Goal: Task Accomplishment & Management: Complete application form

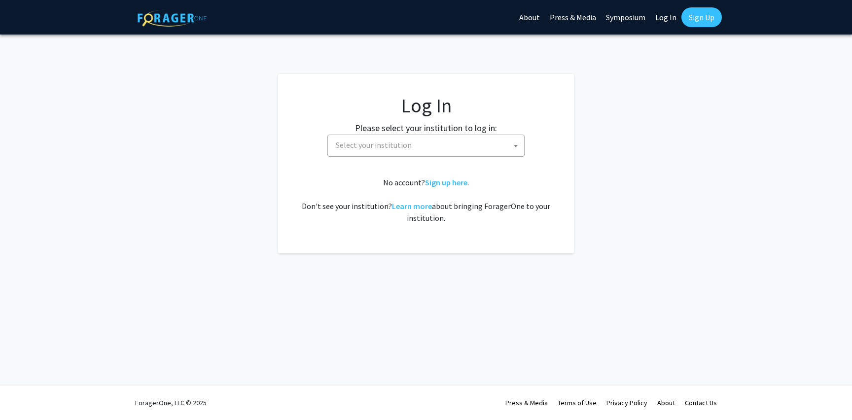
click at [401, 143] on span "Select your institution" at bounding box center [374, 145] width 76 height 10
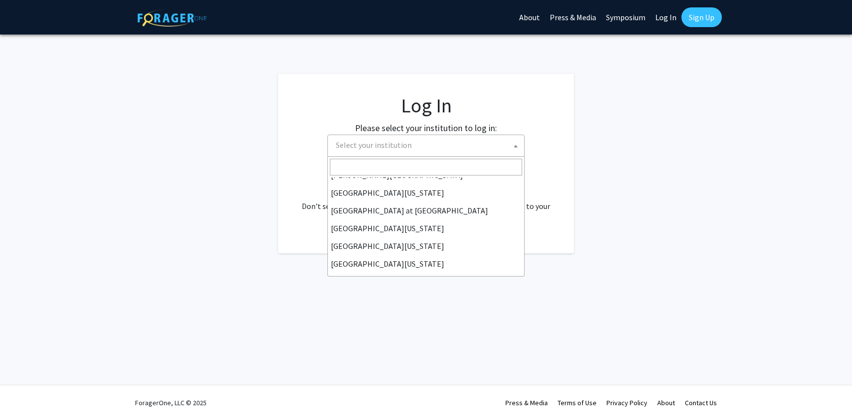
scroll to position [345, 0]
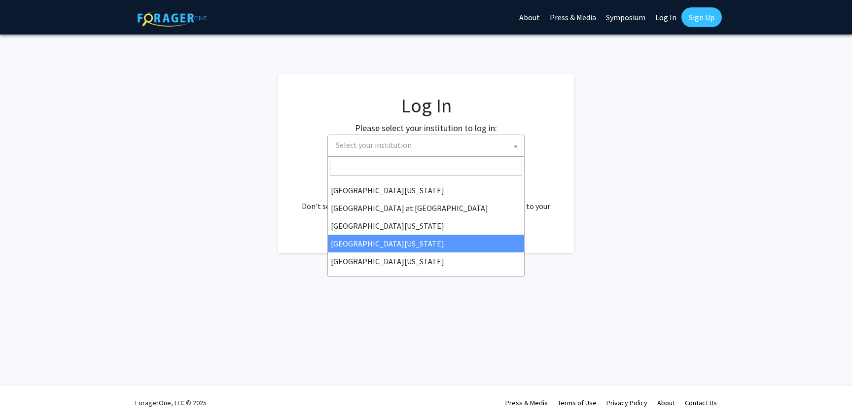
select select "31"
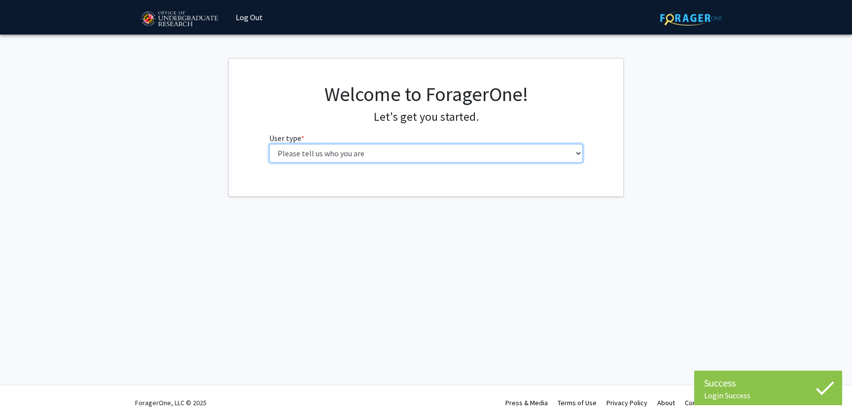
click at [433, 148] on select "Please tell us who you are Undergraduate Student Master's Student Doctoral Cand…" at bounding box center [426, 153] width 314 height 19
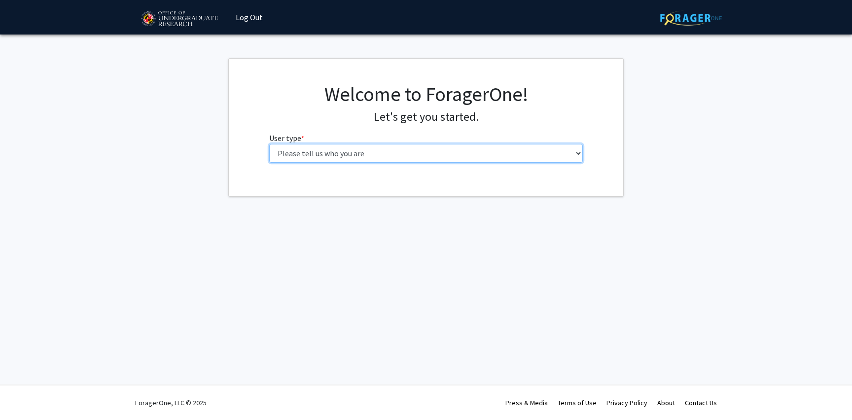
select select "1: undergrad"
click at [269, 144] on select "Please tell us who you are Undergraduate Student Master's Student Doctoral Cand…" at bounding box center [426, 153] width 314 height 19
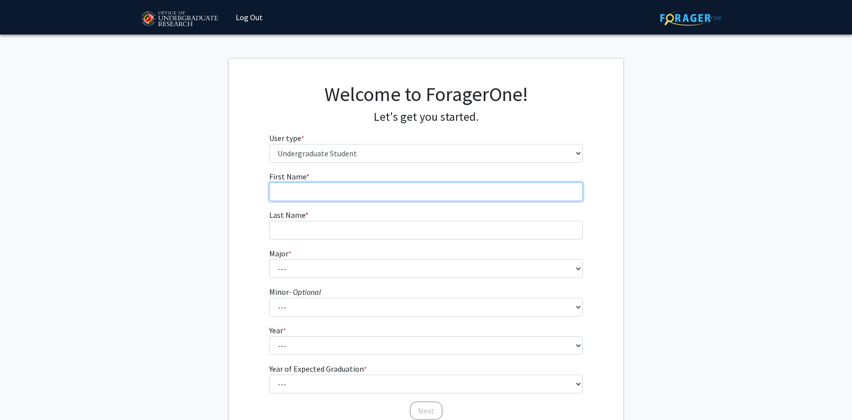
click at [425, 195] on input "First Name * required" at bounding box center [426, 191] width 314 height 19
type input "Ziyi"
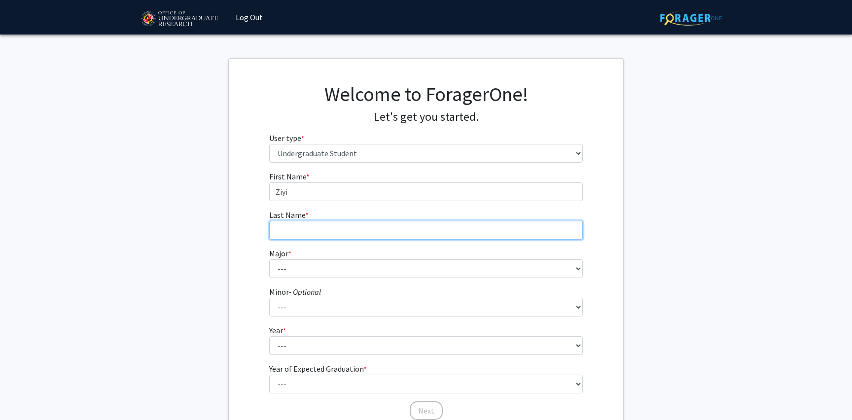
type input "Li"
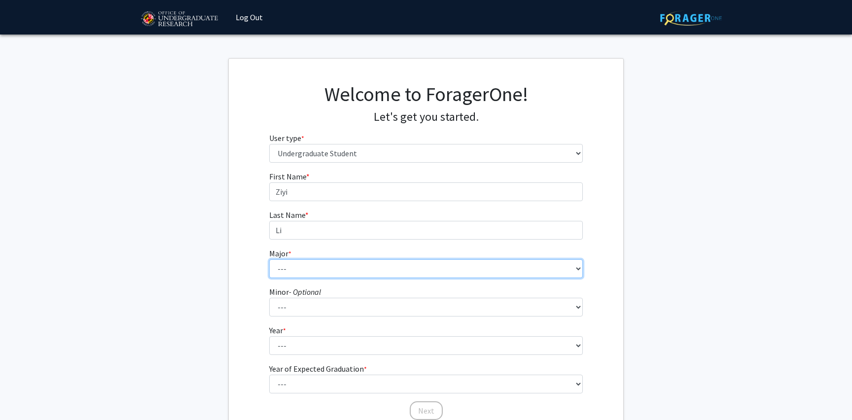
click at [337, 271] on select "--- Accounting Aerospace Engineering African American and Africana Studies Agri…" at bounding box center [426, 268] width 314 height 19
click at [363, 260] on select "--- Accounting Aerospace Engineering African American and Africana Studies Agri…" at bounding box center [426, 268] width 314 height 19
click at [435, 266] on select "--- Accounting Aerospace Engineering African American and Africana Studies Agri…" at bounding box center [426, 268] width 314 height 19
select select "84: 2385"
click at [269, 259] on select "--- Accounting Aerospace Engineering African American and Africana Studies Agri…" at bounding box center [426, 268] width 314 height 19
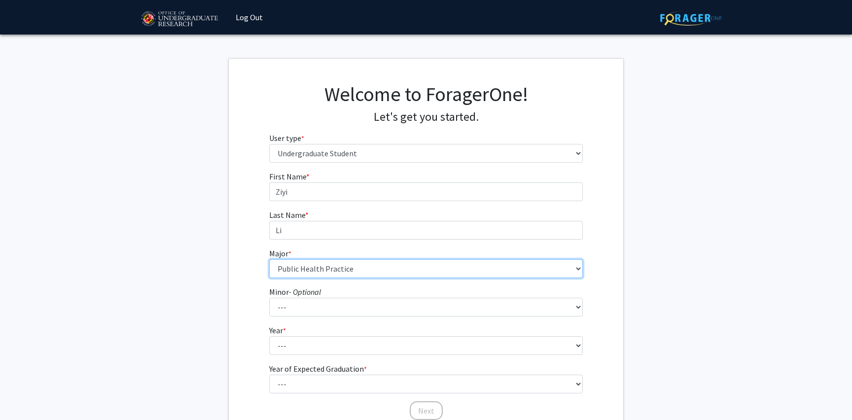
scroll to position [20, 0]
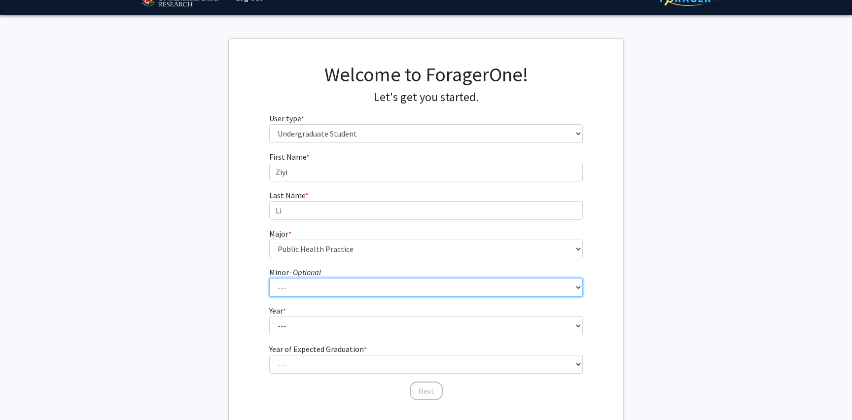
click at [407, 290] on select "--- Actuarial Mathematics Advanced Cybersecurity Experience for Students Africa…" at bounding box center [426, 287] width 314 height 19
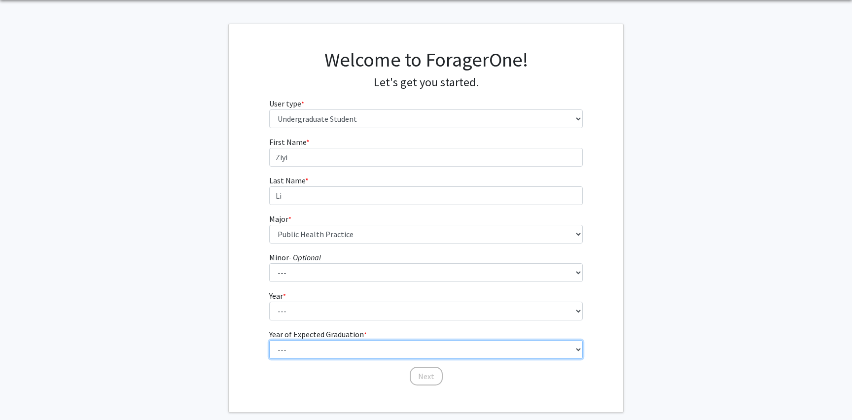
click at [431, 343] on select "--- 2025 2026 2027 2028 2029 2030 2031 2032 2033 2034" at bounding box center [426, 349] width 314 height 19
select select "4: 2028"
click at [269, 340] on select "--- 2025 2026 2027 2028 2029 2030 2031 2032 2033 2034" at bounding box center [426, 349] width 314 height 19
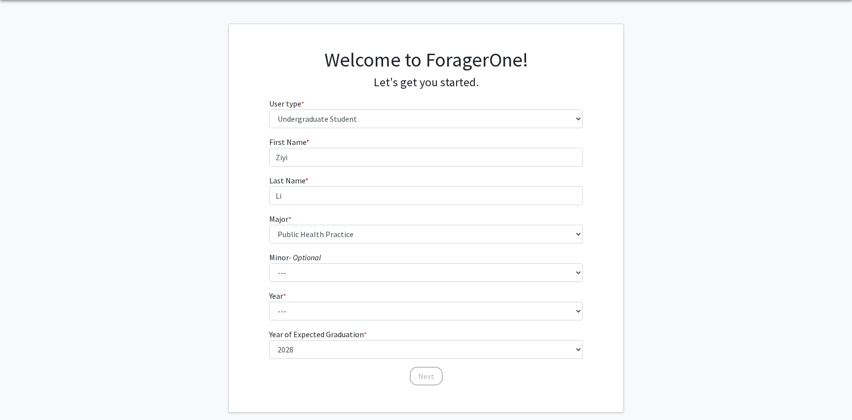
click at [421, 320] on form "First Name * required [PERSON_NAME] Last Name * required [PERSON_NAME] * requir…" at bounding box center [426, 256] width 314 height 240
click at [422, 315] on select "--- First-year Sophomore Junior Senior Postbaccalaureate Certificate" at bounding box center [426, 311] width 314 height 19
select select "2: sophomore"
click at [269, 302] on select "--- First-year Sophomore Junior Senior Postbaccalaureate Certificate" at bounding box center [426, 311] width 314 height 19
click at [418, 373] on button "Next" at bounding box center [425, 376] width 33 height 19
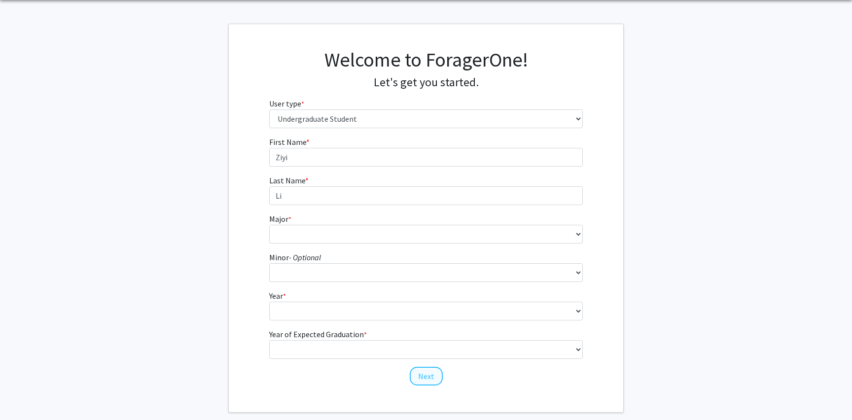
scroll to position [0, 0]
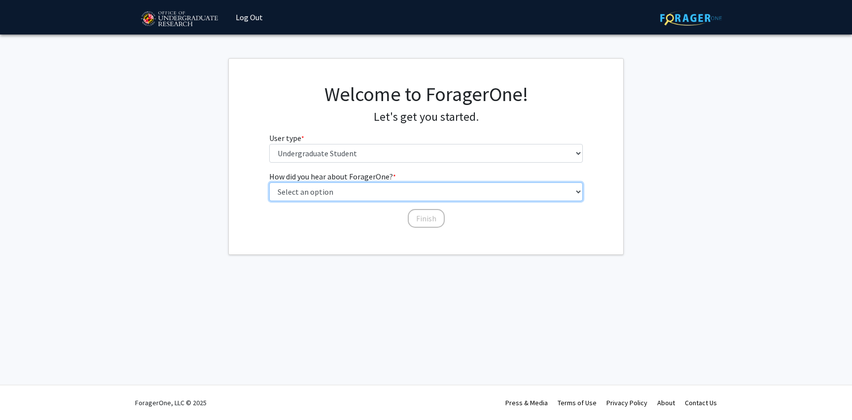
click at [411, 193] on select "Select an option Peer/student recommendation Faculty/staff recommendation Unive…" at bounding box center [426, 191] width 314 height 19
select select "2: faculty_recommendation"
click at [269, 182] on select "Select an option Peer/student recommendation Faculty/staff recommendation Unive…" at bounding box center [426, 191] width 314 height 19
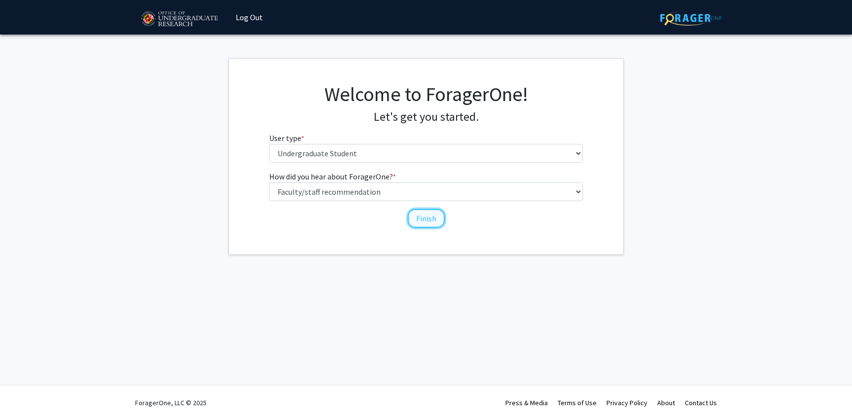
click at [412, 216] on button "Finish" at bounding box center [426, 218] width 37 height 19
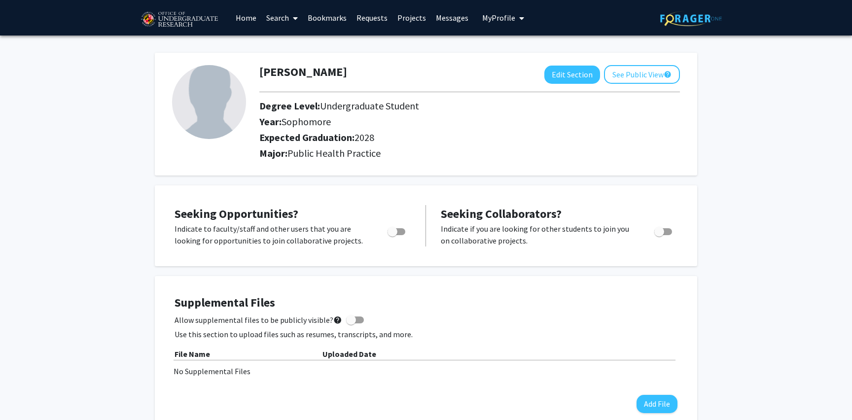
click at [391, 230] on span "Toggle" at bounding box center [392, 232] width 10 height 10
click at [392, 235] on input "Are you actively seeking opportunities?" at bounding box center [392, 235] width 0 height 0
checkbox input "true"
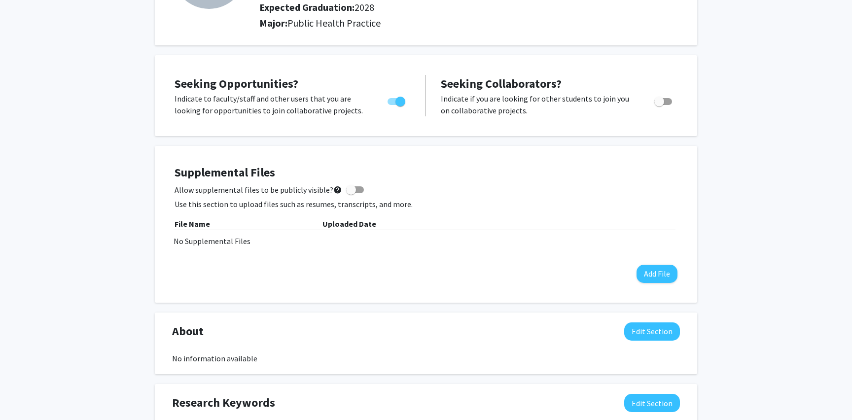
scroll to position [140, 0]
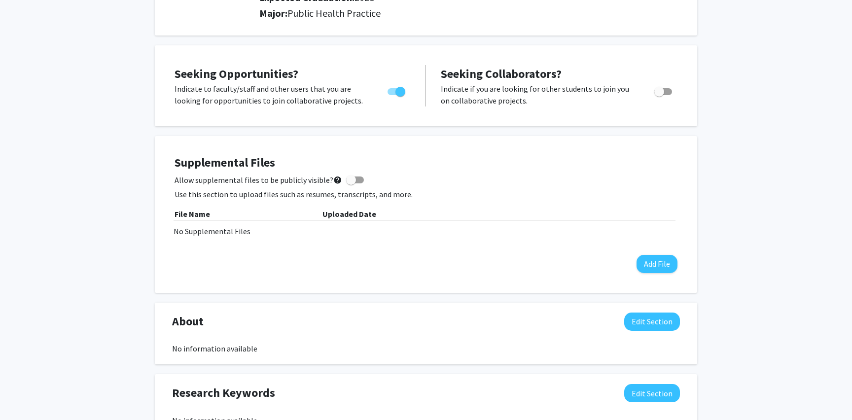
click at [348, 181] on span at bounding box center [351, 180] width 10 height 10
click at [350, 183] on input "Allow supplemental files to be publicly visible? help" at bounding box center [350, 183] width 0 height 0
checkbox input "true"
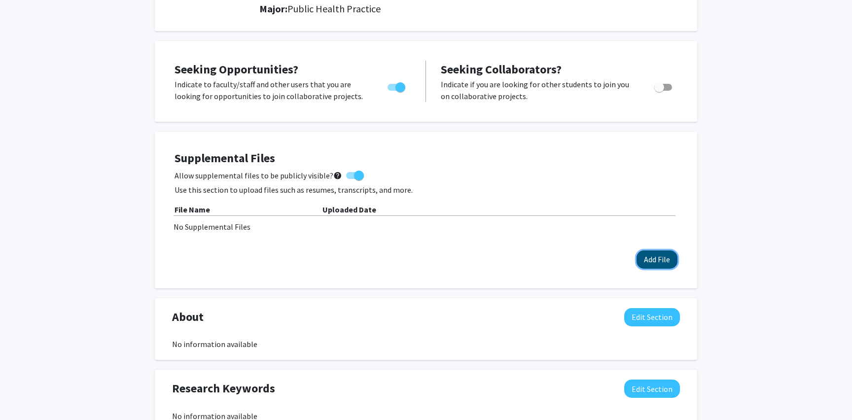
click at [651, 260] on button "Add File" at bounding box center [656, 259] width 41 height 18
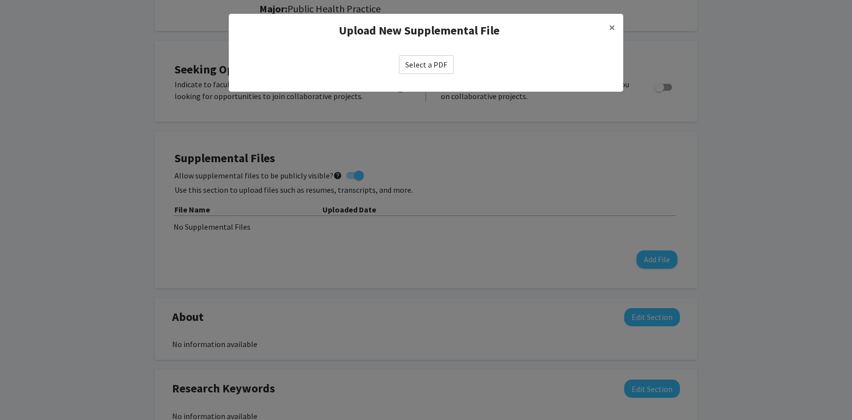
click at [417, 81] on div "Select a PDF" at bounding box center [426, 64] width 394 height 34
click at [423, 70] on label "Select a PDF" at bounding box center [426, 64] width 55 height 19
click at [0, 0] on input "Select a PDF" at bounding box center [0, 0] width 0 height 0
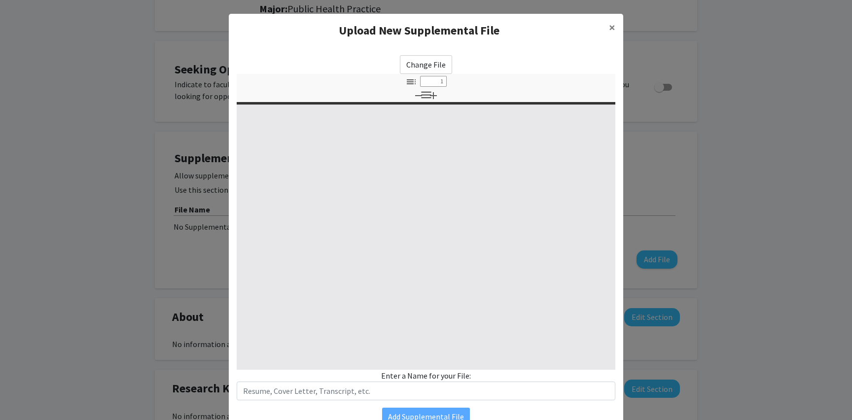
select select "custom"
type input "0"
select select "custom"
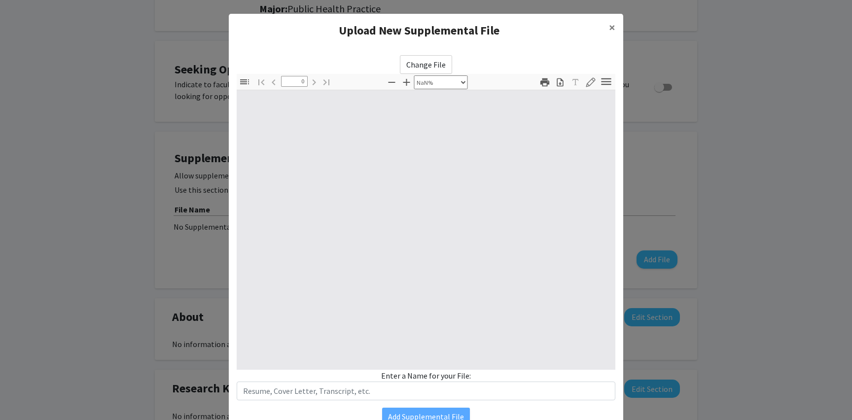
scroll to position [19, 0]
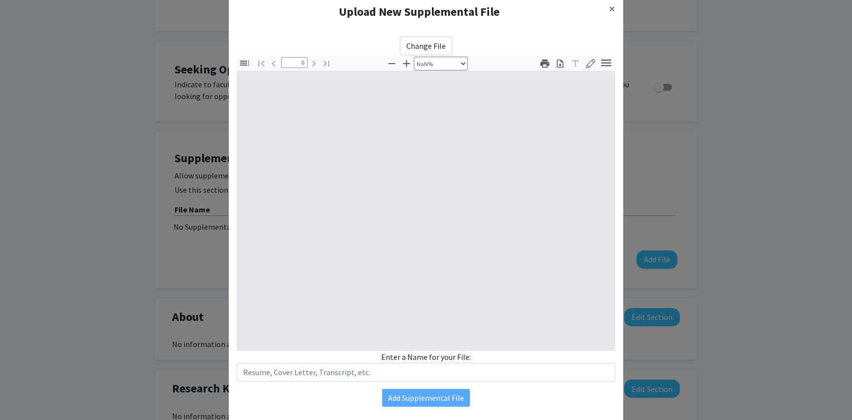
type input "1"
select select "auto"
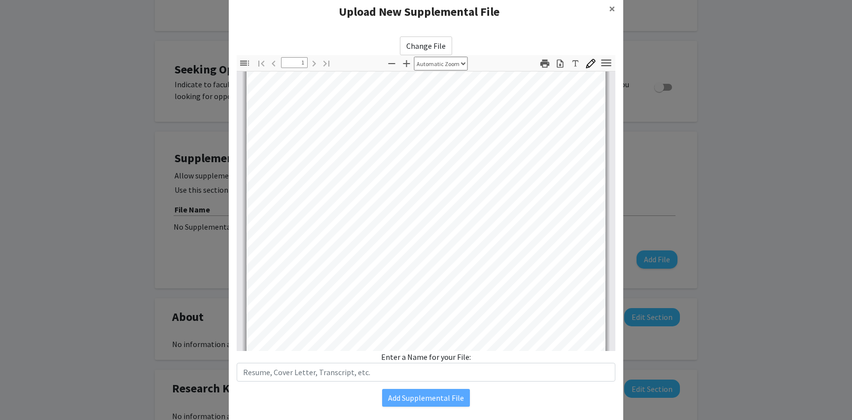
scroll to position [0, 0]
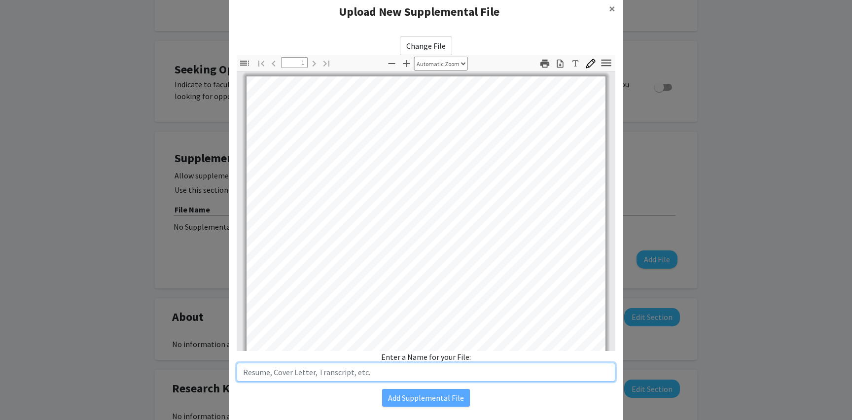
click at [381, 370] on input "text" at bounding box center [426, 372] width 378 height 19
type input "Resume"
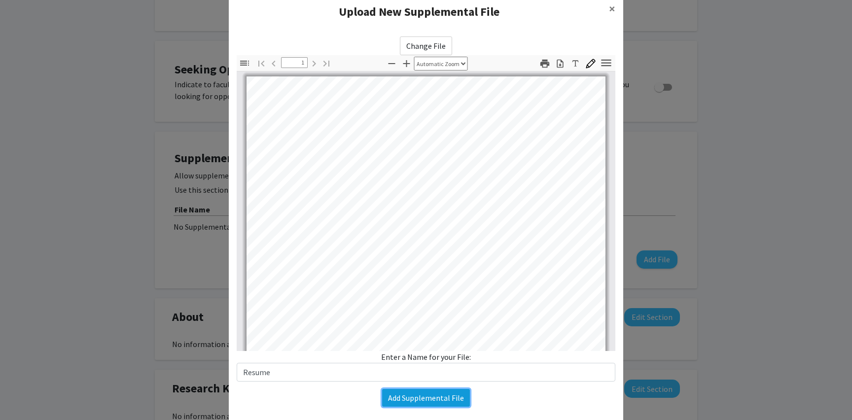
click at [433, 399] on button "Add Supplemental File" at bounding box center [426, 398] width 88 height 18
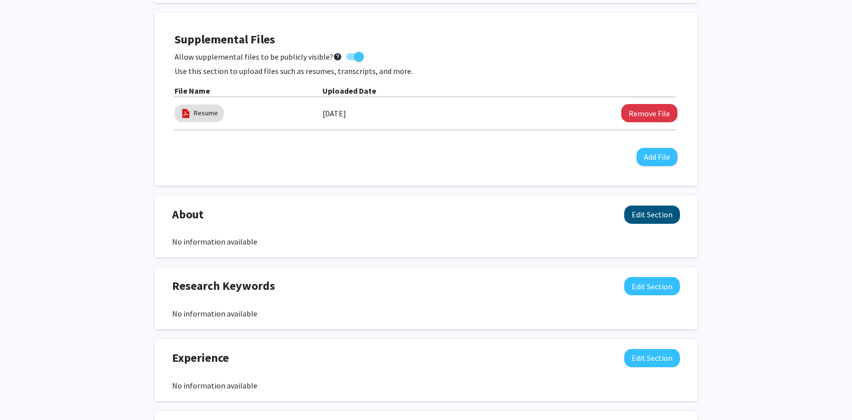
scroll to position [278, 0]
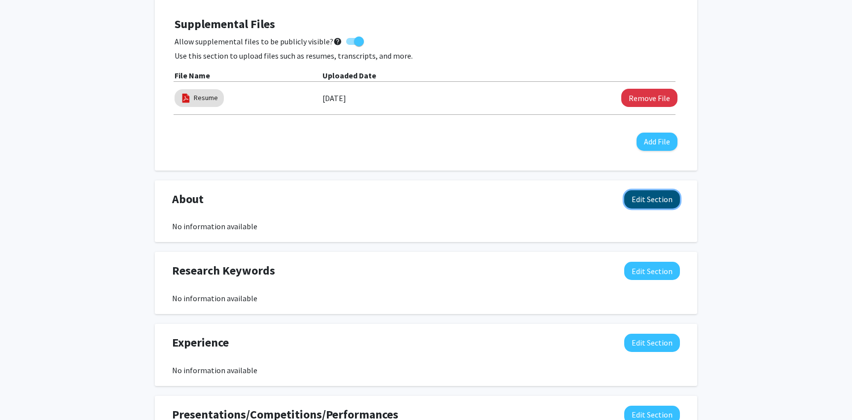
click at [662, 202] on button "Edit Section" at bounding box center [652, 199] width 56 height 18
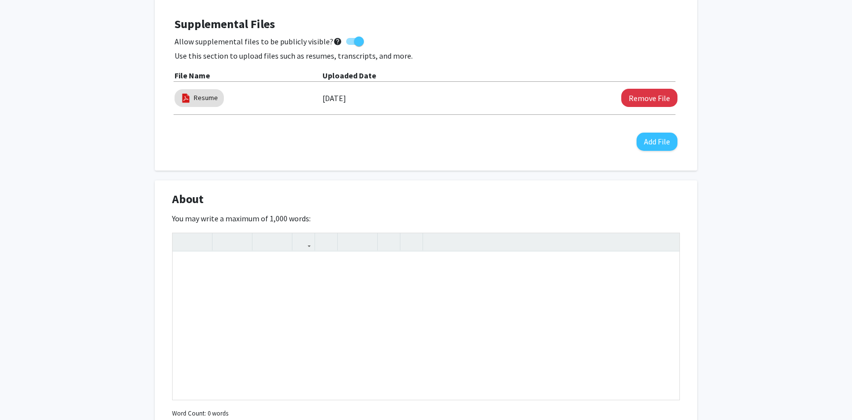
click at [688, 205] on div "About Edit Section You may write a maximum of 1,000 words: Insert link Remove l…" at bounding box center [426, 318] width 542 height 277
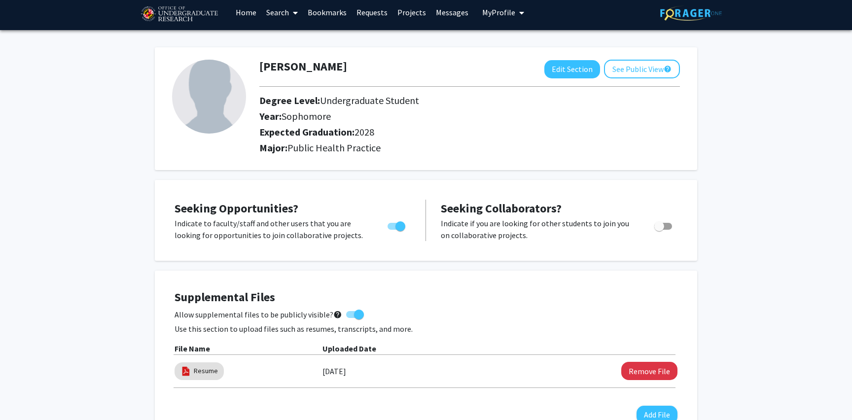
scroll to position [0, 0]
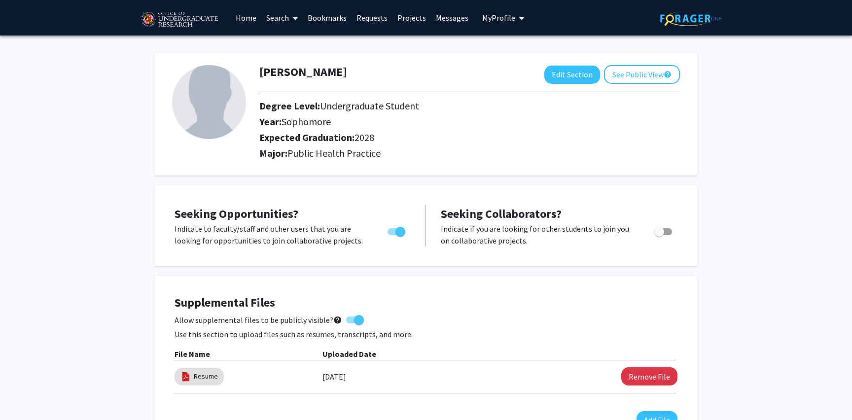
click at [283, 17] on link "Search" at bounding box center [281, 17] width 41 height 34
click at [284, 50] on span "Faculty/Staff" at bounding box center [297, 45] width 72 height 20
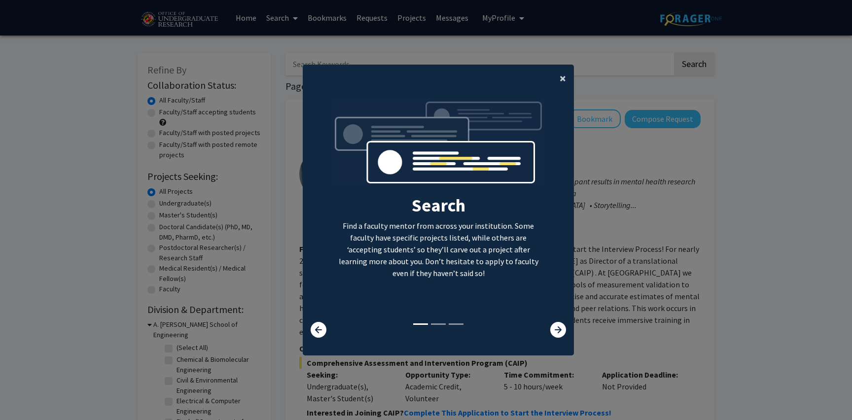
click at [556, 80] on button "×" at bounding box center [562, 79] width 22 height 28
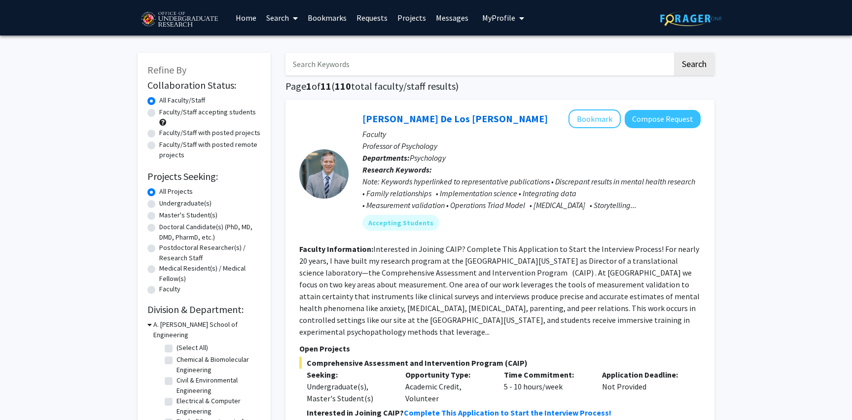
click at [385, 17] on link "Requests" at bounding box center [371, 17] width 41 height 34
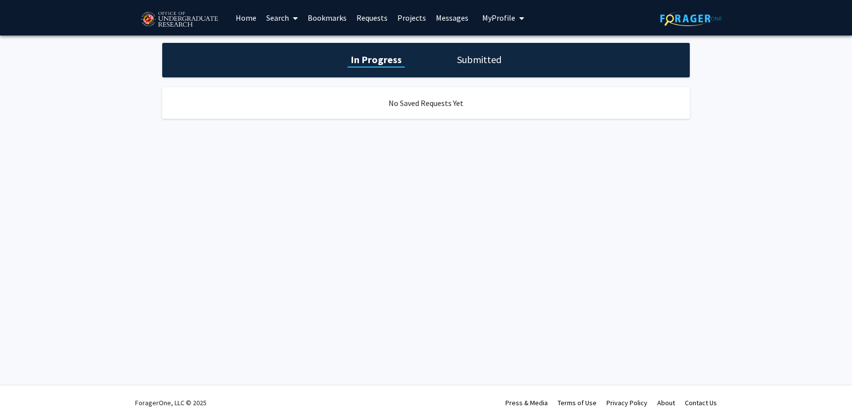
click at [338, 12] on link "Bookmarks" at bounding box center [327, 17] width 49 height 34
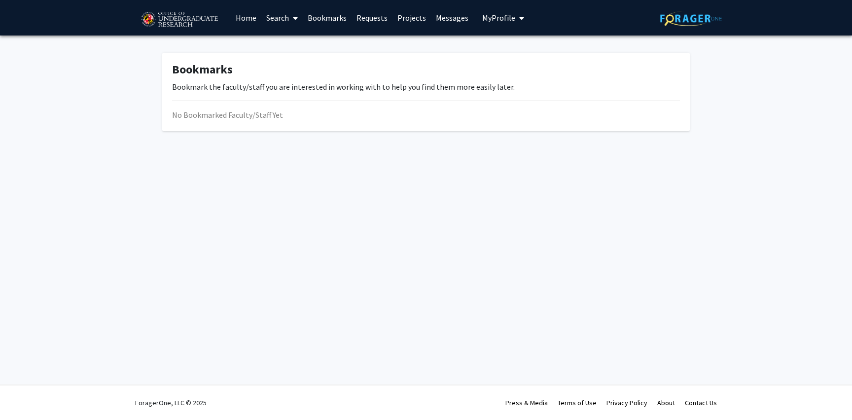
click at [259, 15] on link "Home" at bounding box center [246, 17] width 31 height 34
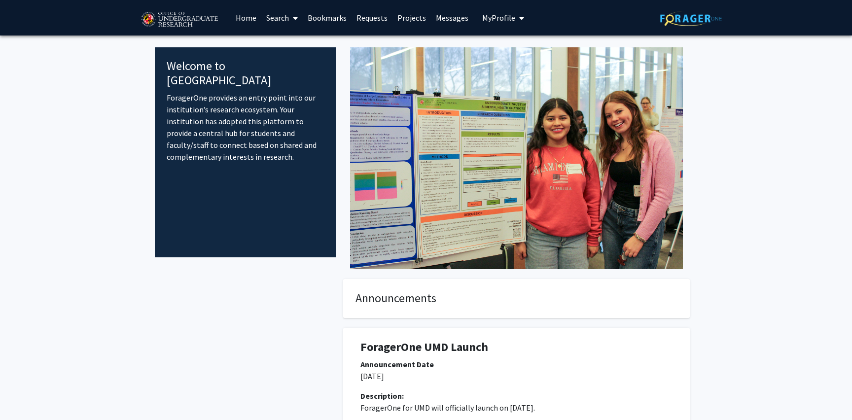
click at [243, 21] on link "Home" at bounding box center [246, 17] width 31 height 34
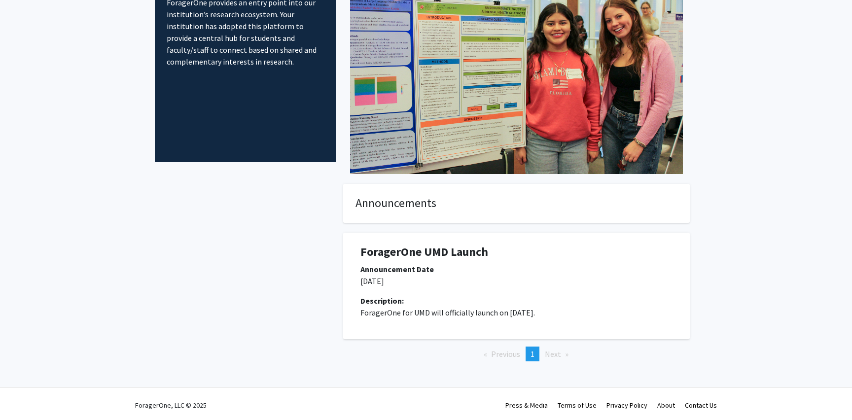
scroll to position [97, 0]
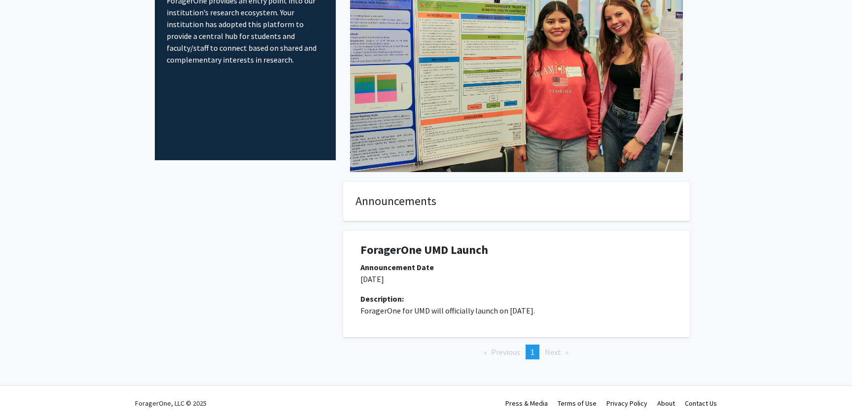
click at [560, 352] on span "Next page" at bounding box center [553, 352] width 16 height 10
click at [540, 349] on li "Next page" at bounding box center [557, 351] width 34 height 15
click at [532, 350] on span "1" at bounding box center [532, 352] width 4 height 10
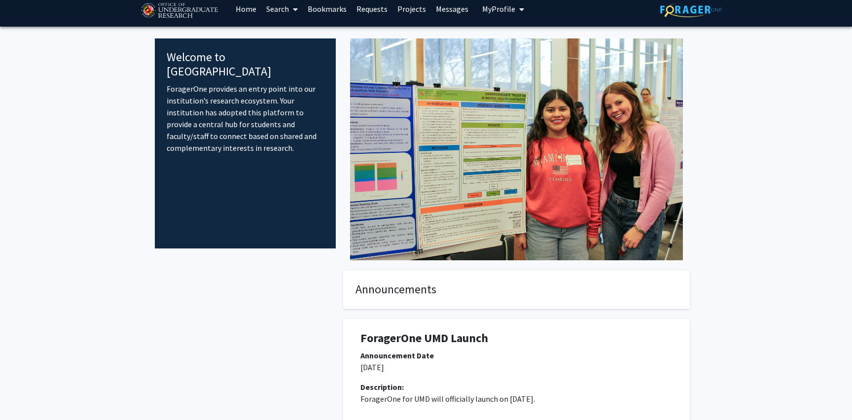
scroll to position [0, 0]
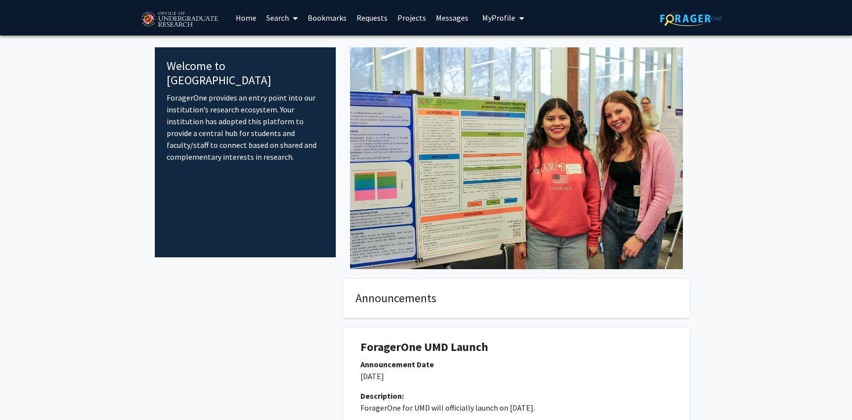
click at [277, 13] on link "Search" at bounding box center [281, 17] width 41 height 34
click at [284, 46] on span "Faculty/Staff" at bounding box center [297, 45] width 72 height 20
